Goal: Task Accomplishment & Management: Complete application form

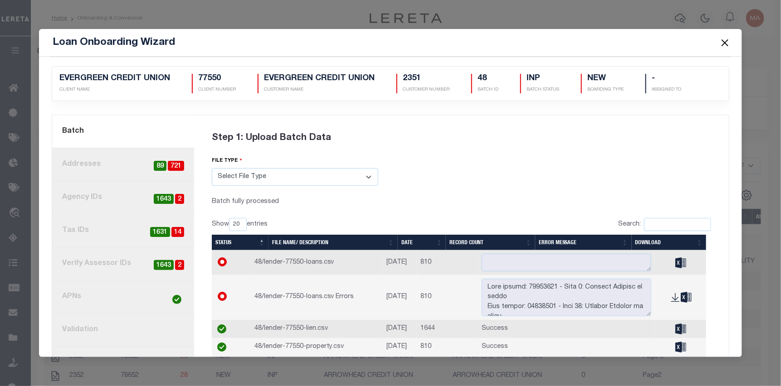
scroll to position [5, 0]
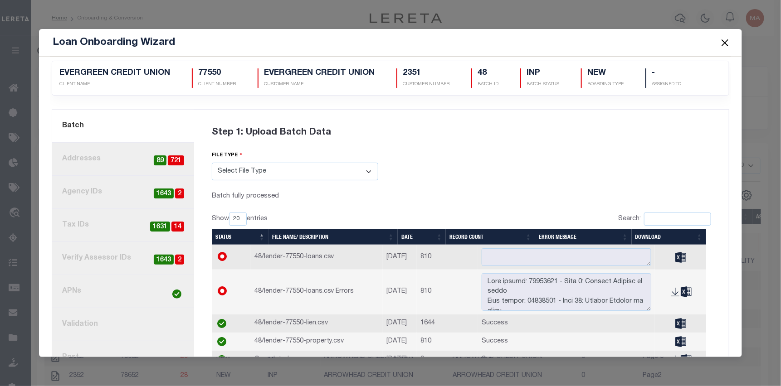
click at [126, 228] on link "4. Tax IDs 14 1631" at bounding box center [123, 225] width 142 height 33
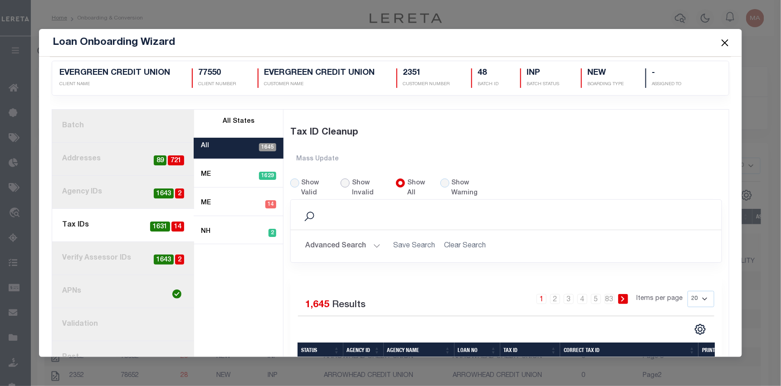
click at [345, 181] on input "Show Invalid" at bounding box center [345, 183] width 9 height 9
radio input "true"
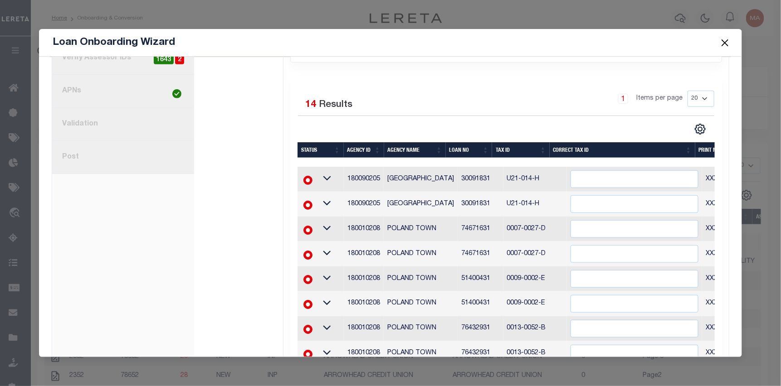
scroll to position [215, 0]
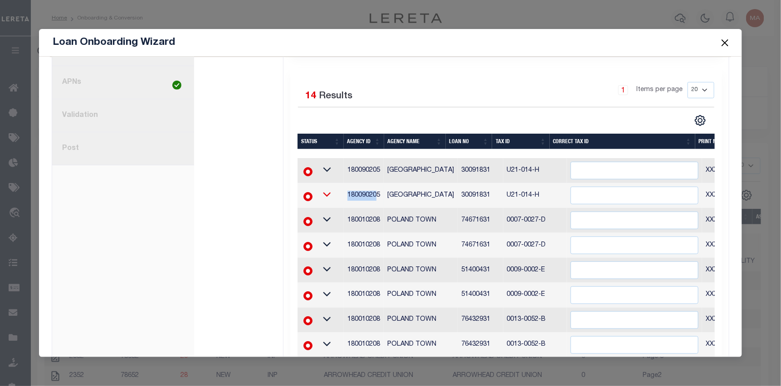
drag, startPoint x: 374, startPoint y: 195, endPoint x: 332, endPoint y: 195, distance: 41.7
click at [332, 195] on tr "180090205 [GEOGRAPHIC_DATA] 30091831 U21-014-H XXXXXXXXXXXX*" at bounding box center [563, 195] width 533 height 25
drag, startPoint x: 380, startPoint y: 197, endPoint x: 346, endPoint y: 197, distance: 34.0
click at [346, 197] on td "180090205" at bounding box center [364, 195] width 40 height 25
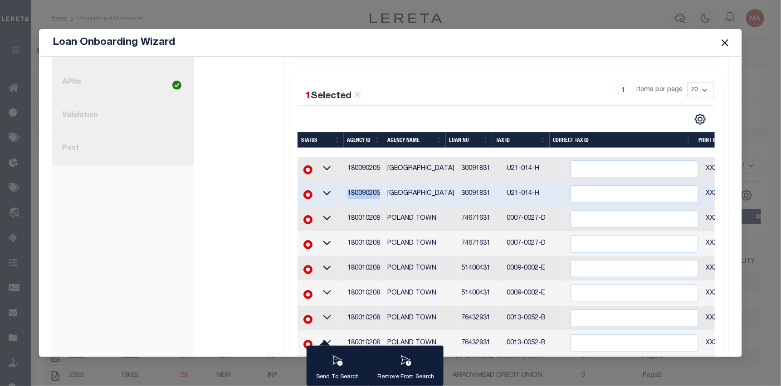
copy td "180090205"
click at [482, 79] on div "1 Selected 14 Results 1 Items per page 20 40 60 100 200" at bounding box center [506, 290] width 432 height 445
click at [199, 152] on div "Invalid States All 14 ME 14" at bounding box center [238, 215] width 89 height 628
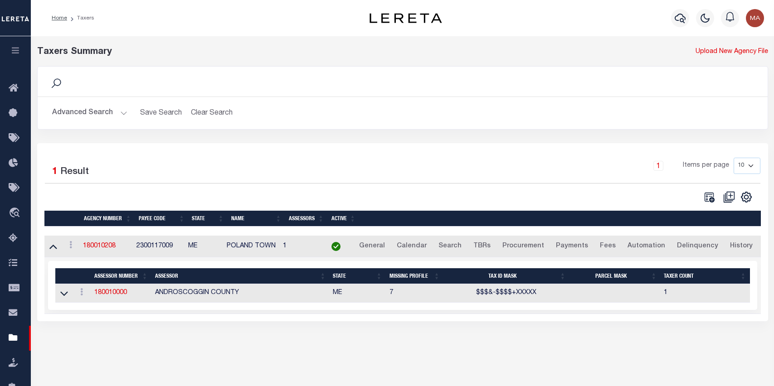
select select
click at [108, 110] on button "Advanced Search" at bounding box center [89, 113] width 75 height 18
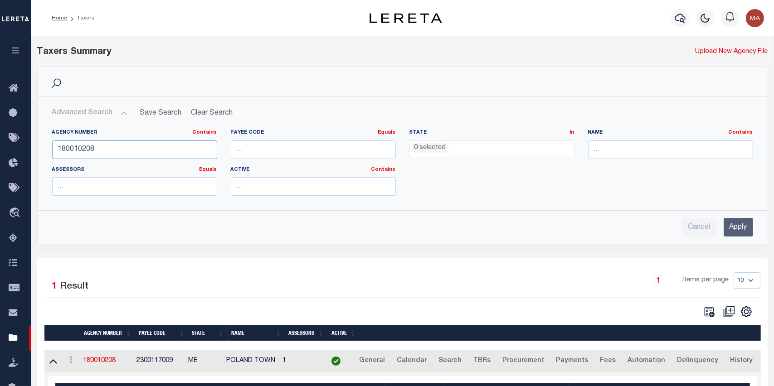
drag, startPoint x: 120, startPoint y: 151, endPoint x: 44, endPoint y: 137, distance: 77.4
click at [48, 152] on div "Agency Number Contains Contains Is 180010208" at bounding box center [134, 147] width 179 height 37
paste input "180090205"
type input "180090205"
click at [737, 232] on input "Apply" at bounding box center [738, 227] width 29 height 19
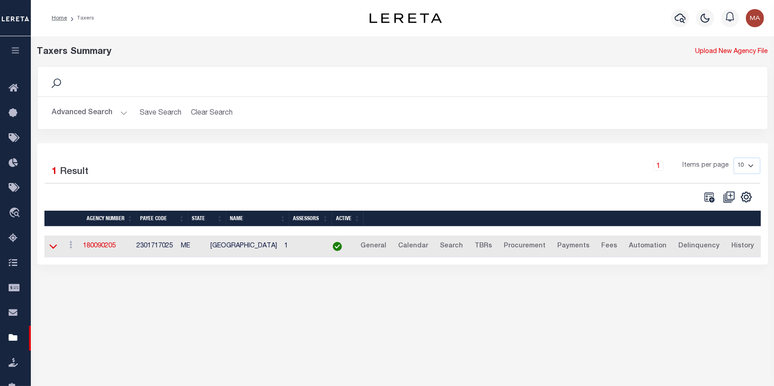
click at [50, 247] on icon at bounding box center [53, 247] width 8 height 10
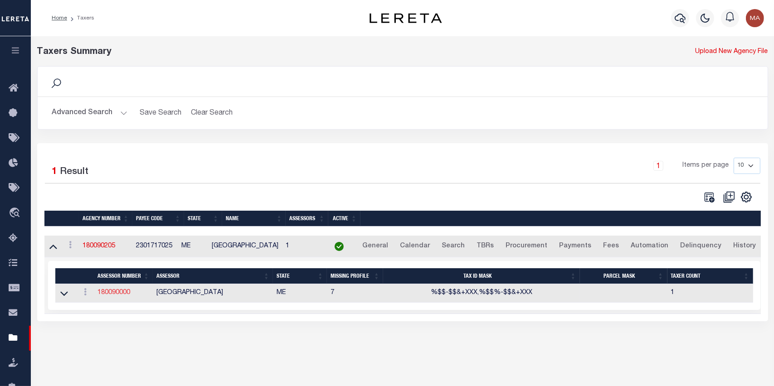
click at [120, 293] on link "180090000" at bounding box center [114, 293] width 33 height 6
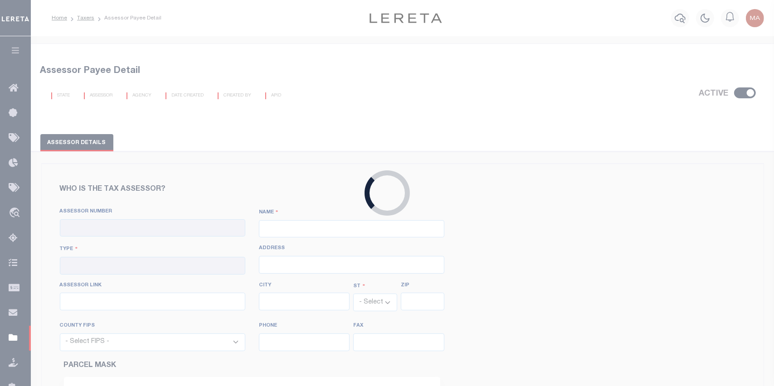
checkbox input "true"
type input "180090000"
type input "OXFORD COUNTY"
type input "00 - County"
select select "ME"
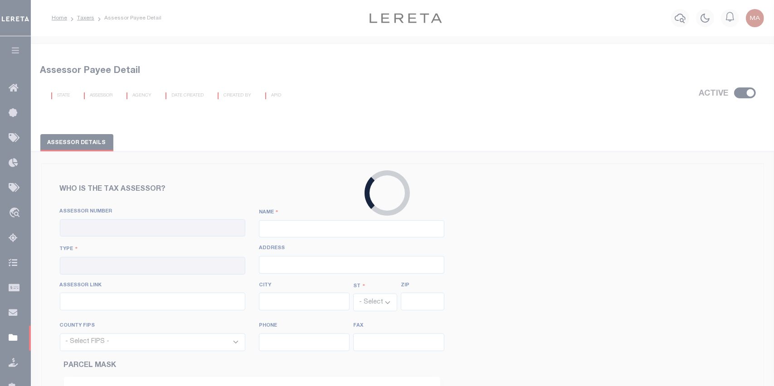
select select "23017"
